Goal: Transaction & Acquisition: Purchase product/service

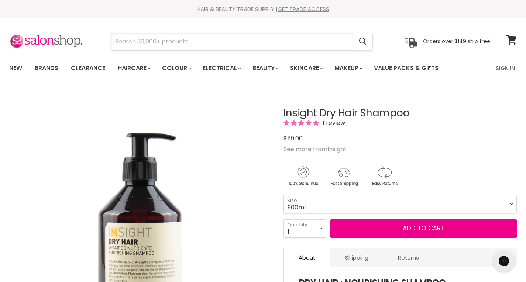
click at [191, 44] on input "Search" at bounding box center [231, 41] width 241 height 17
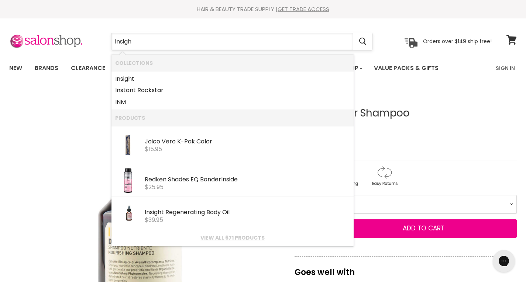
type input "insight"
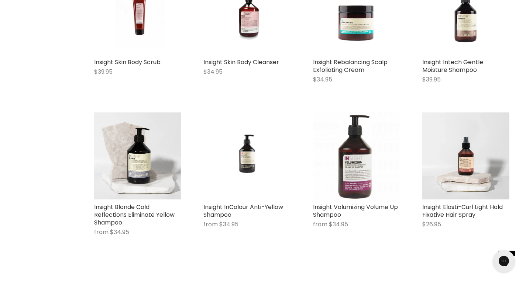
scroll to position [347, 0]
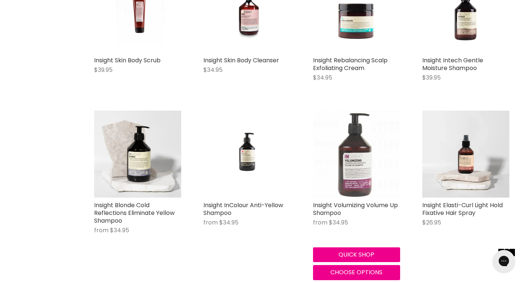
click at [354, 156] on img "Main content" at bounding box center [356, 154] width 87 height 87
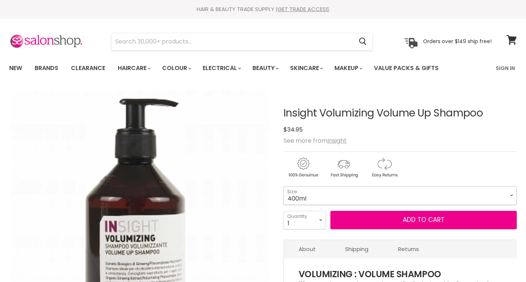
click at [333, 196] on select "400ml 900ml" at bounding box center [399, 195] width 233 height 18
click at [283, 186] on select "400ml 900ml" at bounding box center [399, 195] width 233 height 18
select select "900ml"
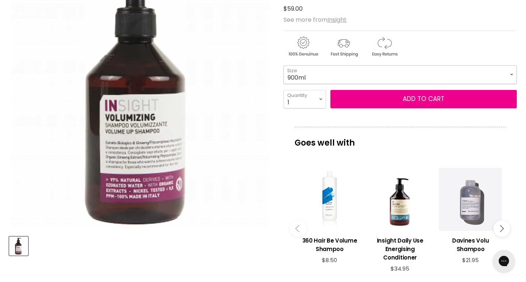
scroll to position [120, 0]
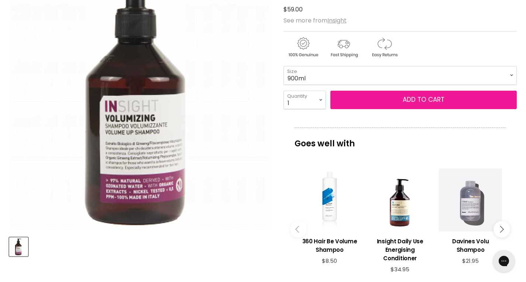
click at [401, 98] on button "Add to cart" at bounding box center [423, 100] width 187 height 18
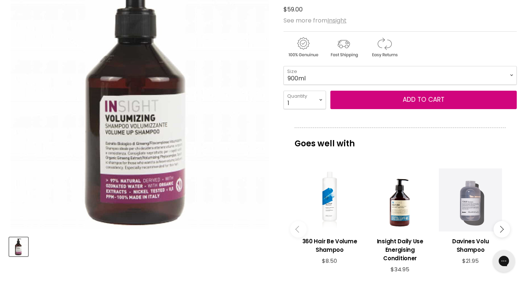
scroll to position [0, 0]
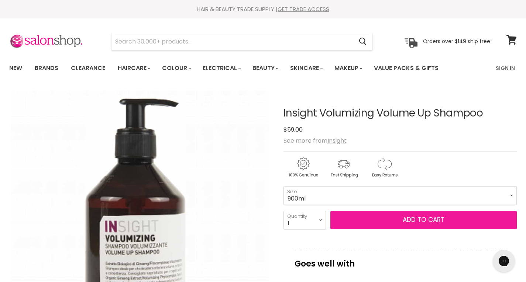
click at [422, 217] on button "Add to cart" at bounding box center [423, 220] width 187 height 18
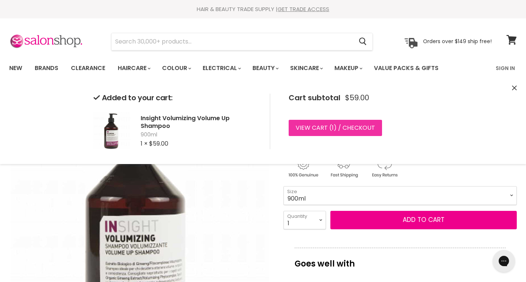
click at [339, 127] on link "View cart ( 1 ) / Checkout" at bounding box center [334, 128] width 93 height 16
